Goal: Transaction & Acquisition: Purchase product/service

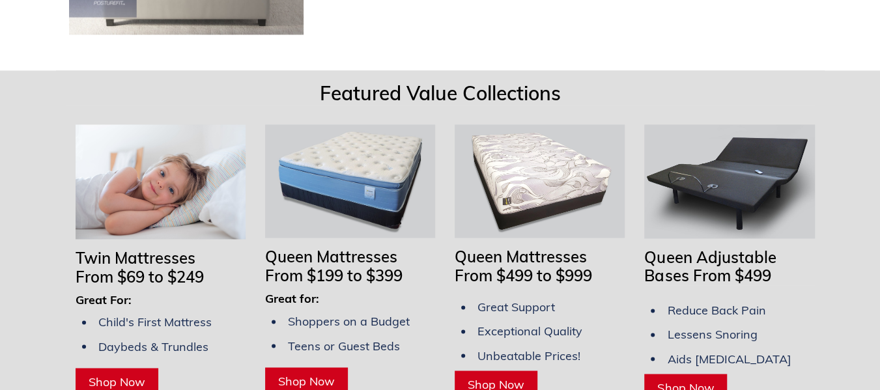
scroll to position [0, 742]
click at [384, 165] on img at bounding box center [350, 180] width 170 height 113
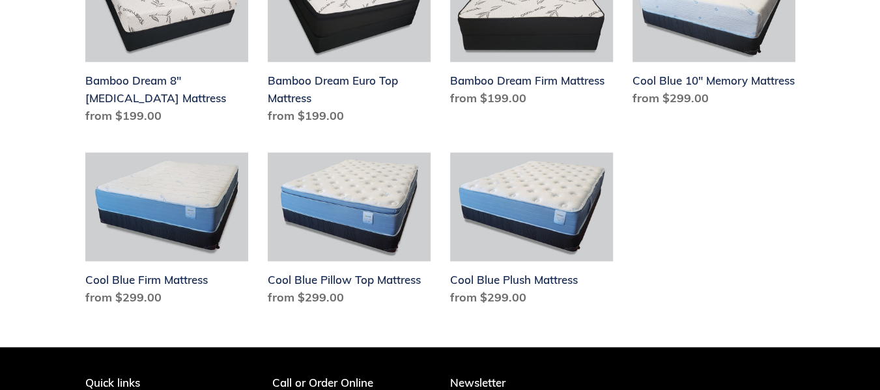
scroll to position [716, 0]
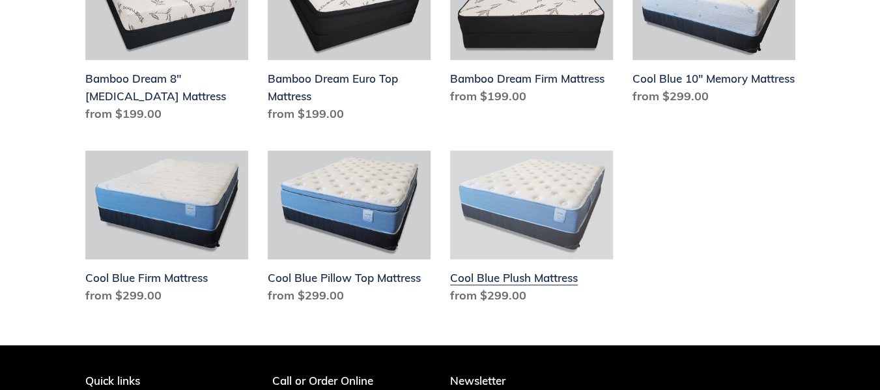
click at [540, 200] on link "Cool Blue Plush Mattress" at bounding box center [531, 229] width 163 height 159
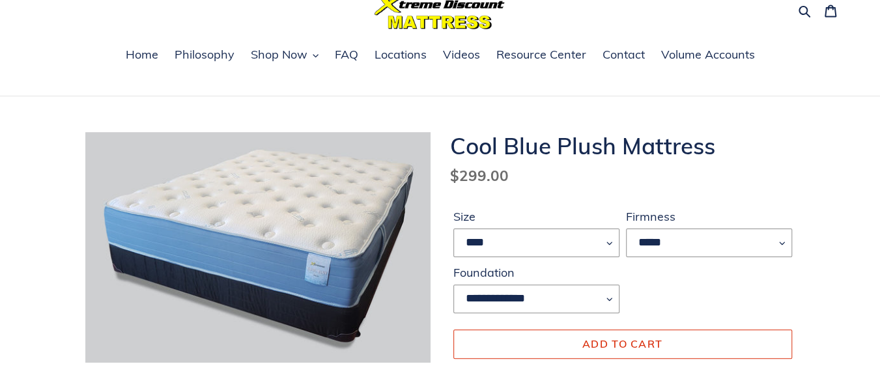
scroll to position [130, 0]
